Goal: Navigation & Orientation: Find specific page/section

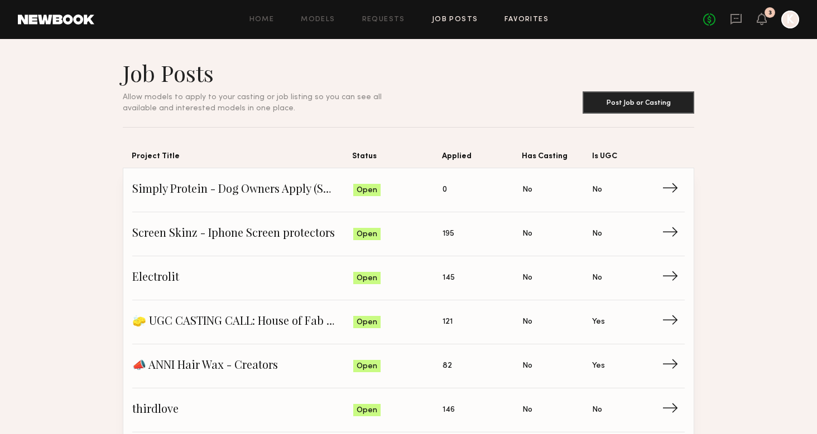
click at [534, 22] on link "Favorites" at bounding box center [526, 19] width 44 height 7
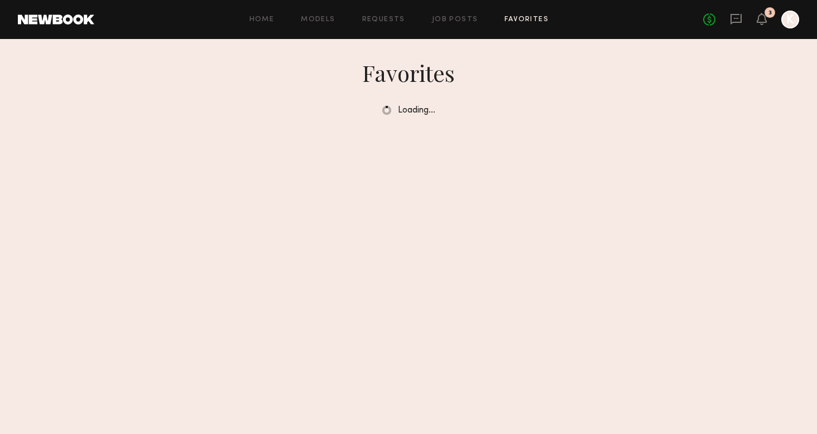
click at [494, 164] on section "Favorites Loading…" at bounding box center [408, 236] width 817 height 395
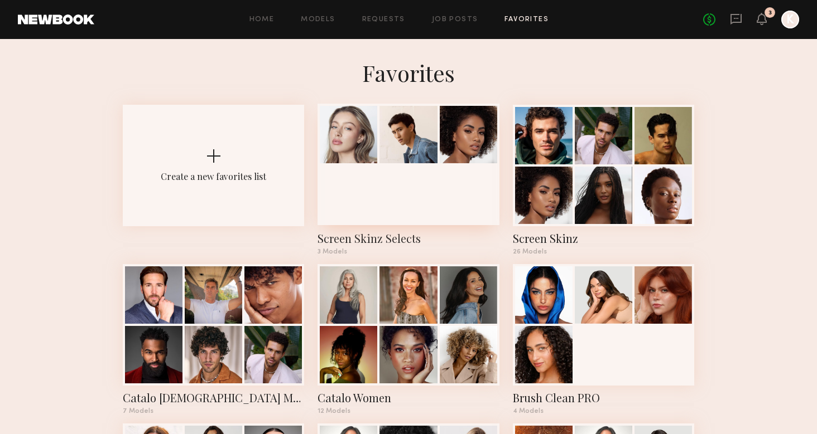
click at [450, 212] on div at bounding box center [407, 165] width 181 height 122
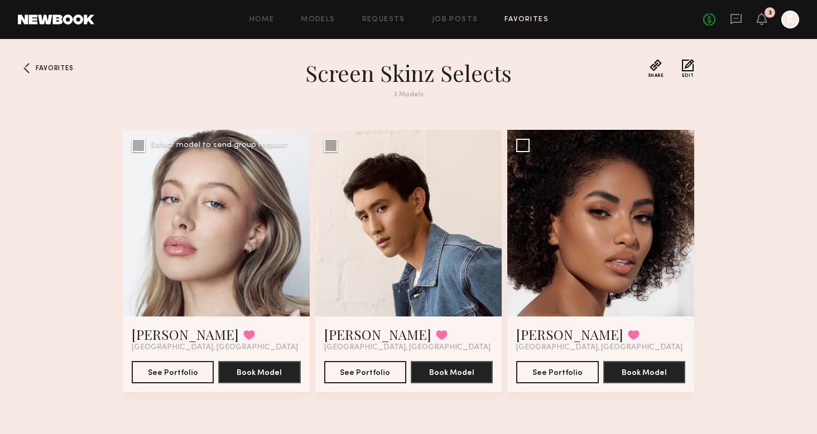
drag, startPoint x: 208, startPoint y: 248, endPoint x: 216, endPoint y: 246, distance: 8.0
click at [216, 246] on div at bounding box center [216, 223] width 187 height 187
click at [179, 366] on button "See Portfolio" at bounding box center [173, 372] width 82 height 22
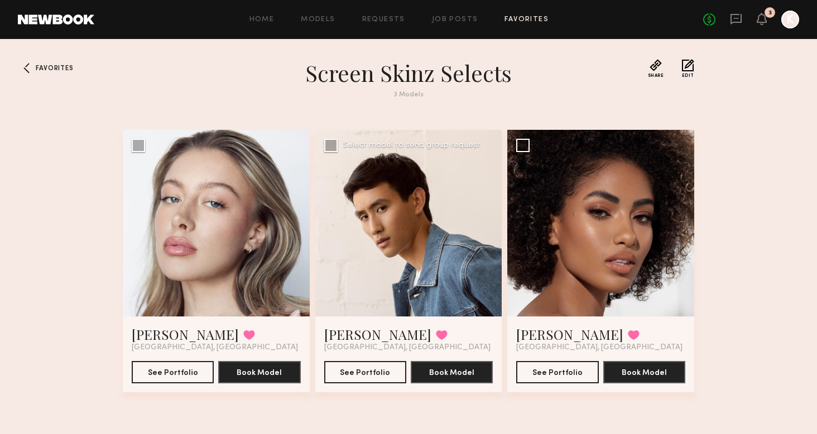
click at [406, 237] on div at bounding box center [408, 223] width 187 height 187
click at [347, 378] on button "See Portfolio" at bounding box center [365, 372] width 82 height 22
click at [625, 224] on div at bounding box center [600, 223] width 187 height 187
click at [535, 376] on button "See Portfolio" at bounding box center [557, 372] width 82 height 22
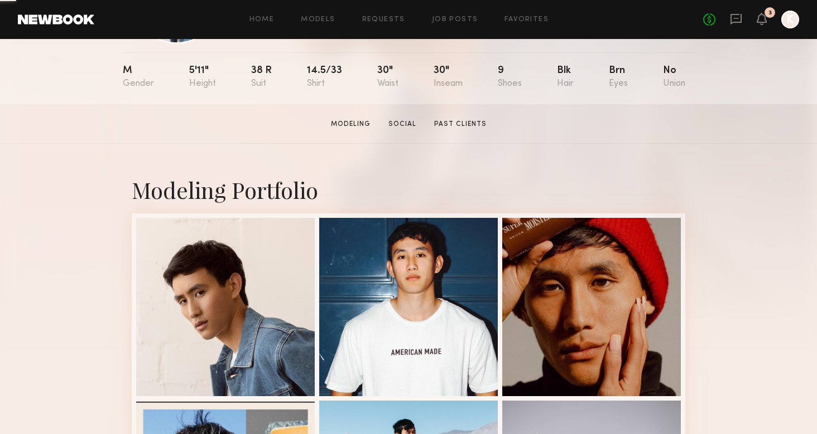
scroll to position [109, 0]
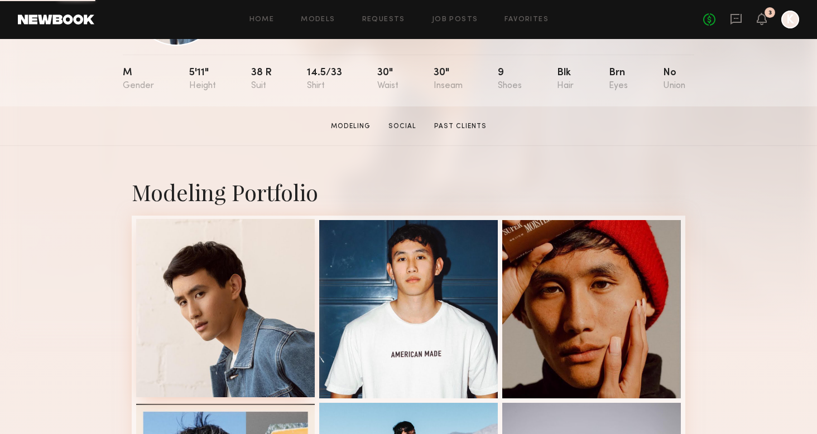
click at [247, 316] on div at bounding box center [225, 308] width 178 height 178
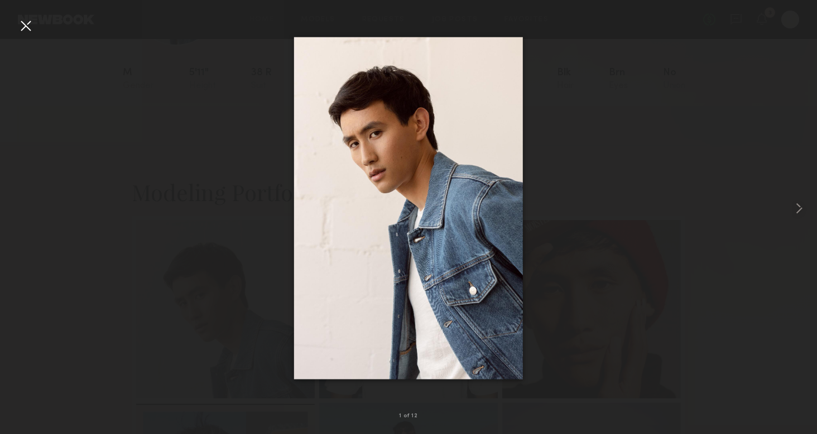
click at [21, 32] on div at bounding box center [26, 26] width 18 height 18
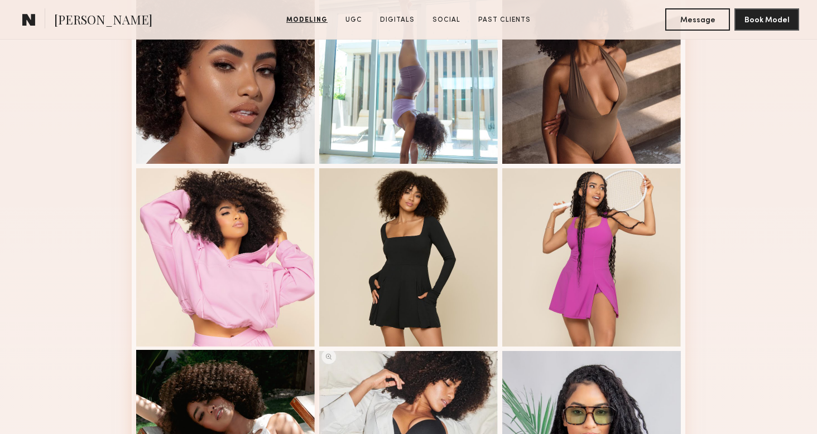
scroll to position [511, 0]
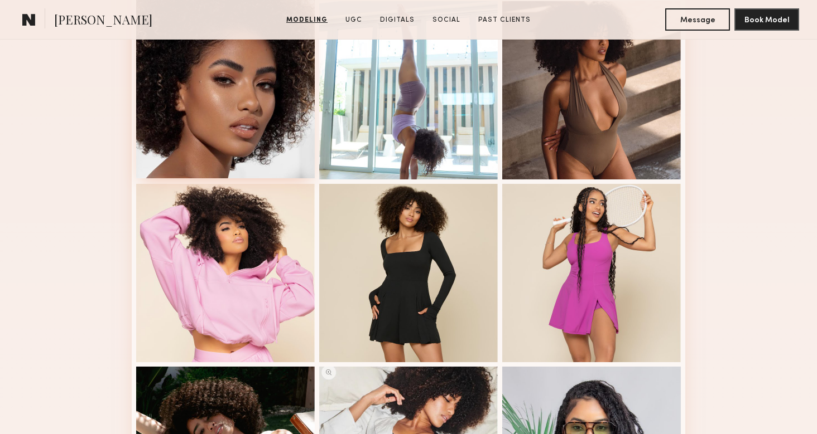
click at [252, 137] on div at bounding box center [225, 89] width 178 height 178
